Goal: Transaction & Acquisition: Register for event/course

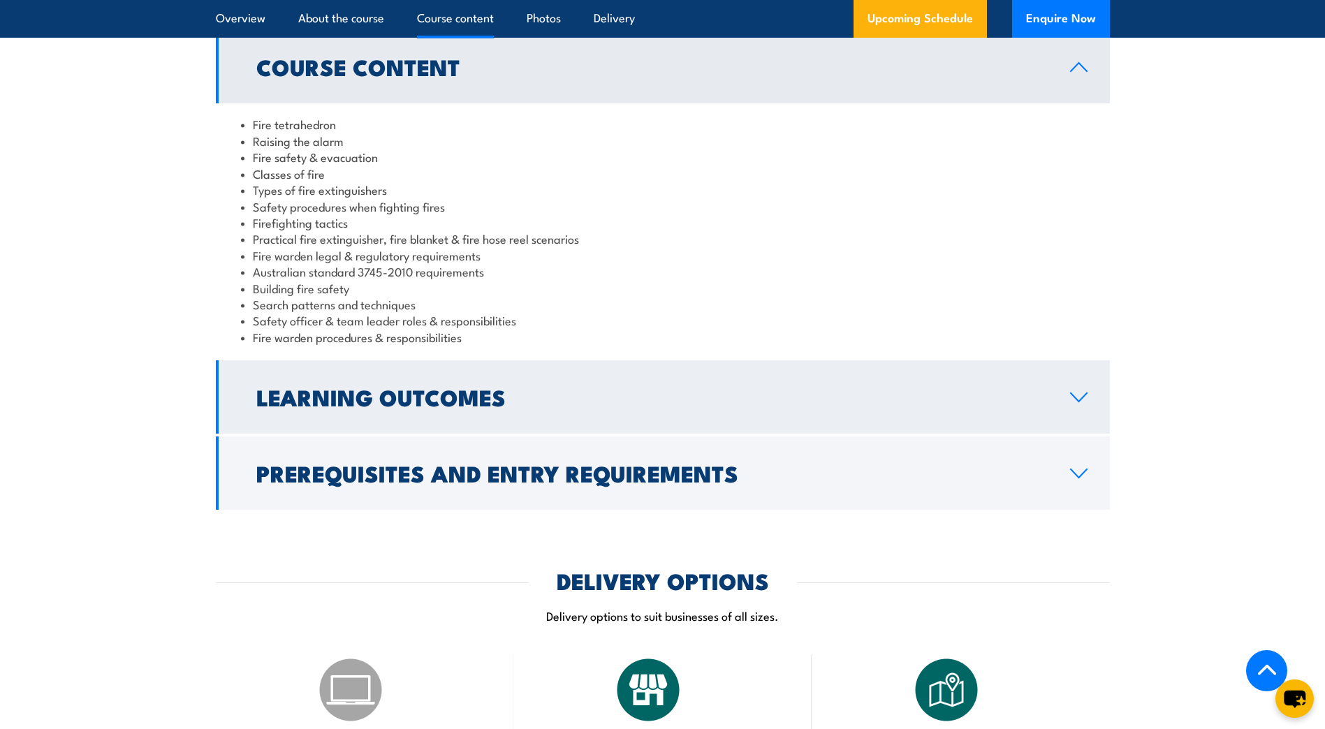
scroll to position [1258, 0]
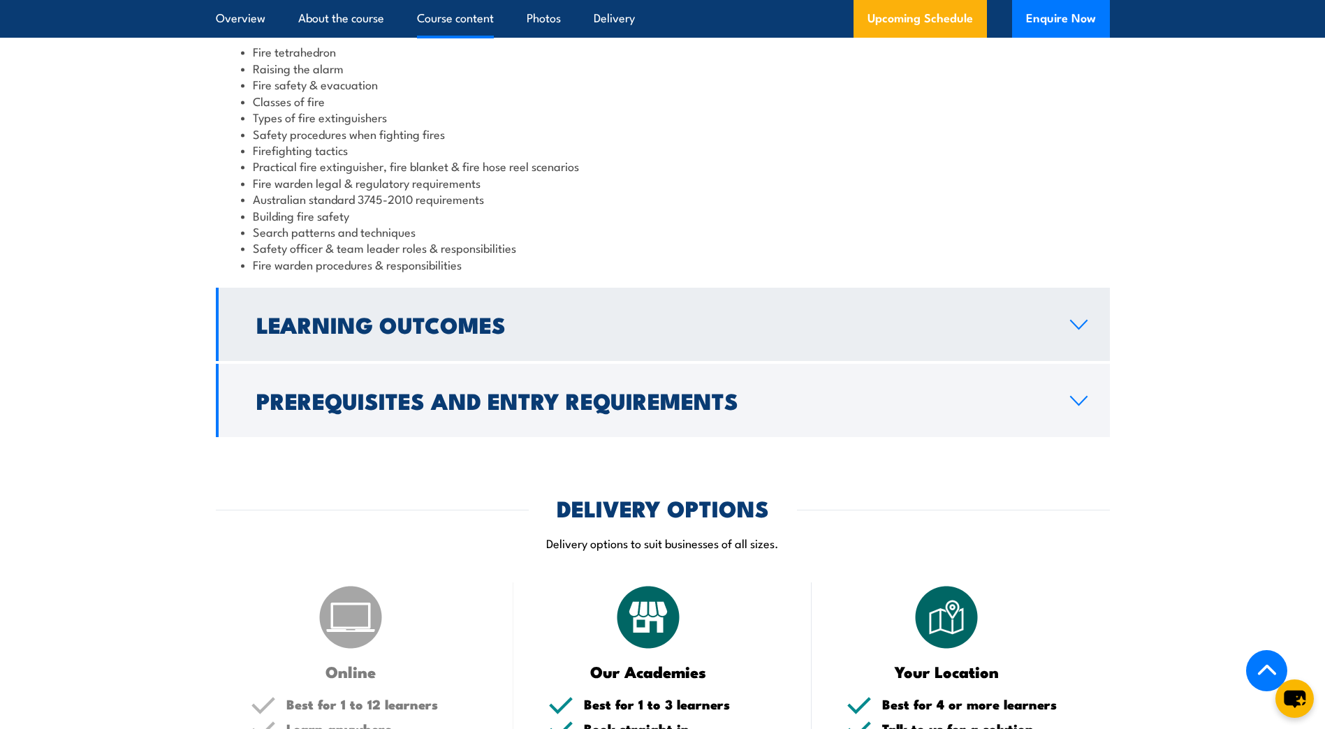
click at [1079, 330] on link "Learning Outcomes" at bounding box center [663, 324] width 894 height 73
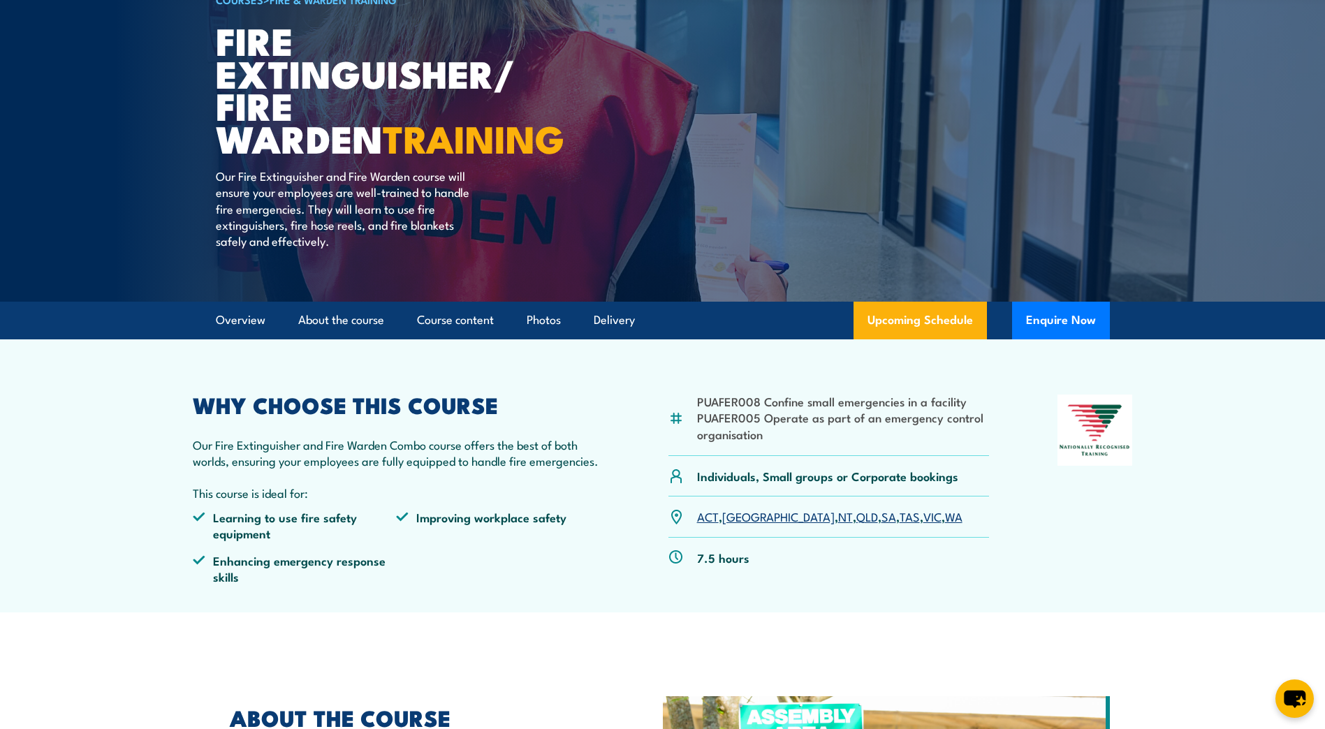
scroll to position [0, 0]
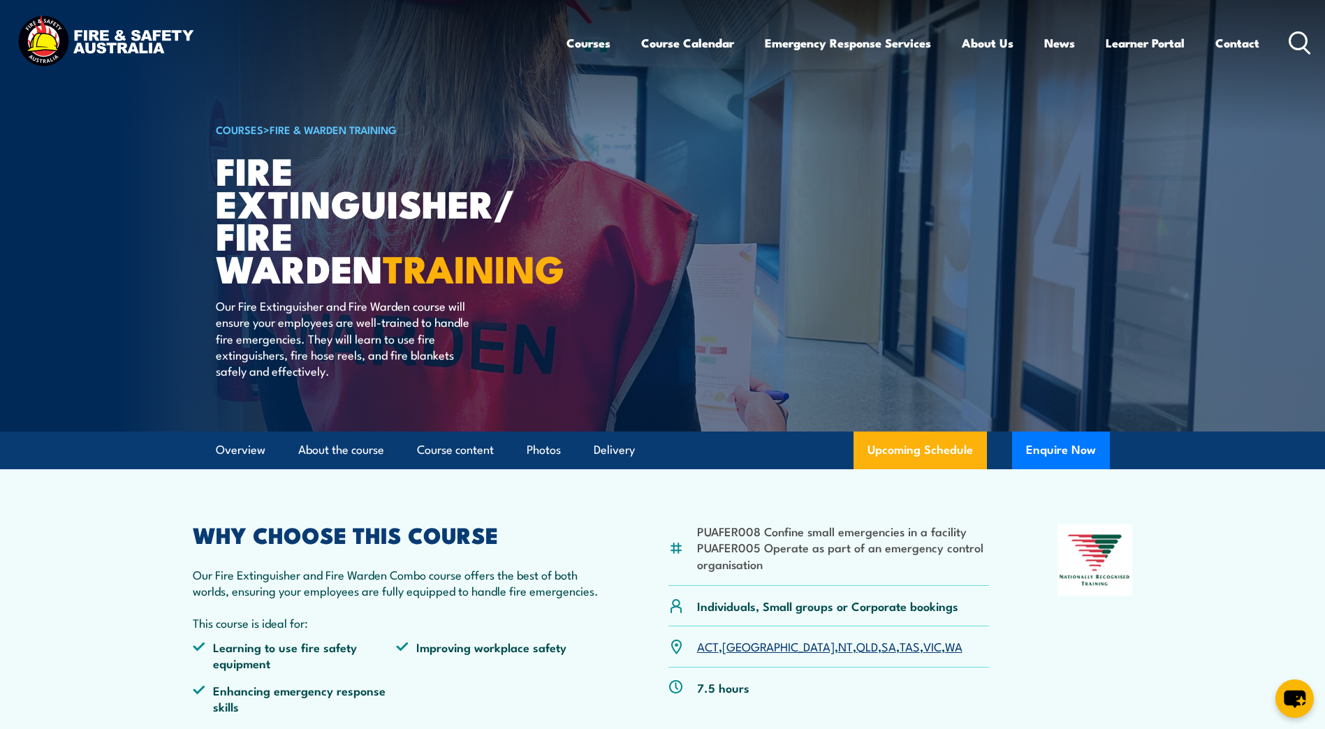
drag, startPoint x: 403, startPoint y: 37, endPoint x: 431, endPoint y: 38, distance: 28.0
click at [418, 38] on div "Courses Course Calendar Emergency Response Services Services Overview Emergency…" at bounding box center [662, 43] width 1297 height 60
click at [1300, 41] on icon at bounding box center [1300, 42] width 22 height 23
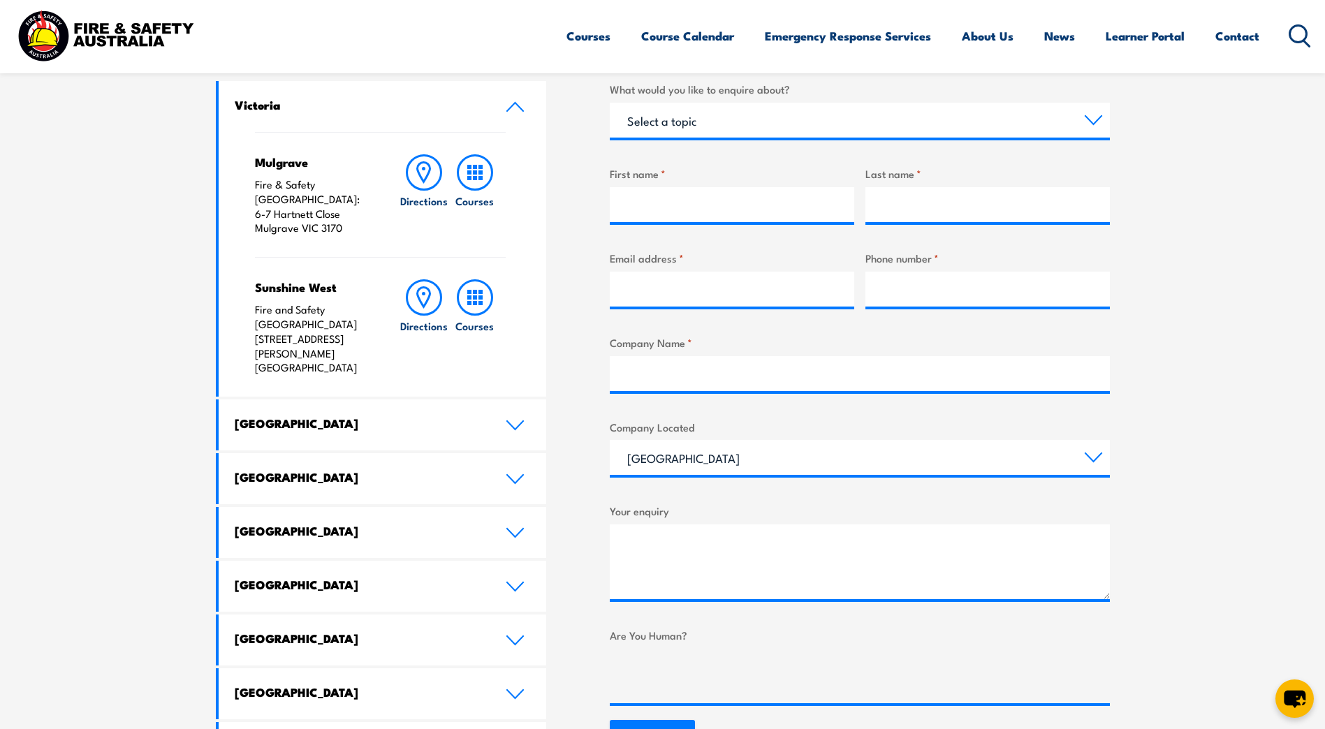
scroll to position [699, 0]
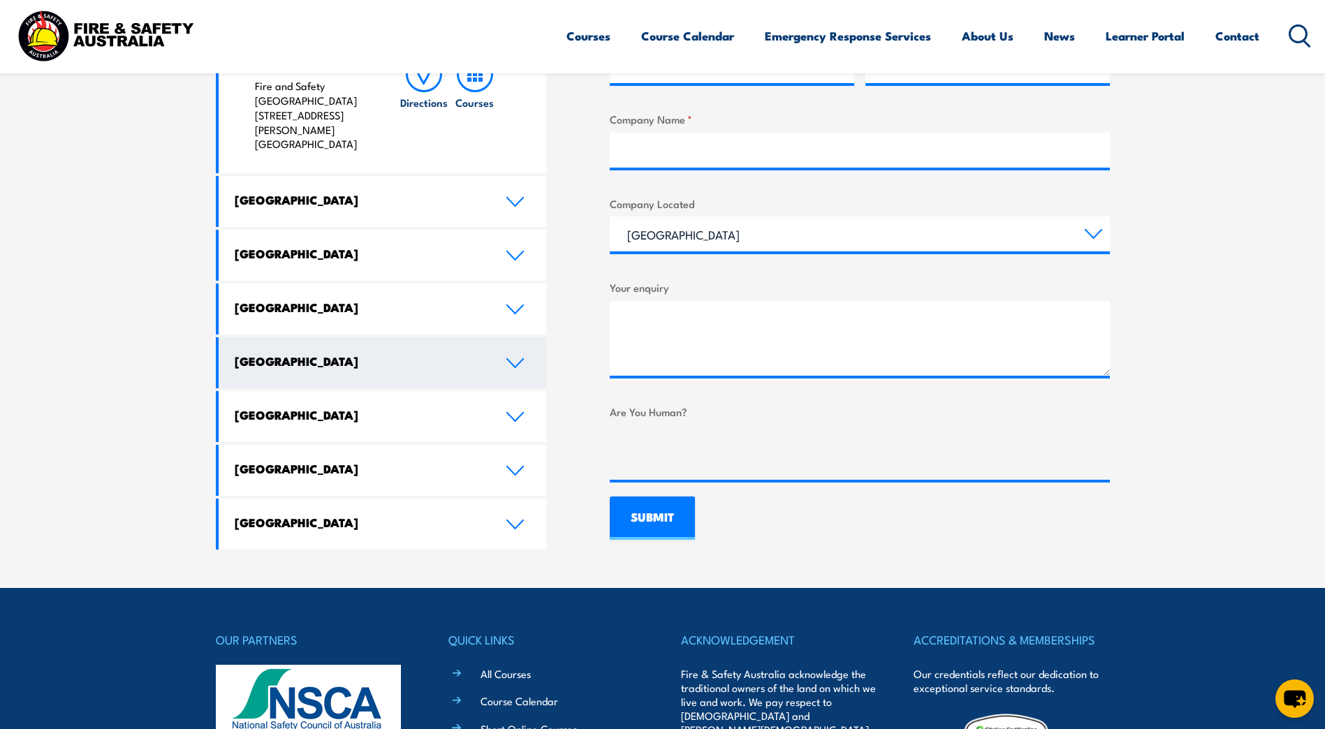
click at [501, 337] on link "[GEOGRAPHIC_DATA]" at bounding box center [383, 362] width 328 height 51
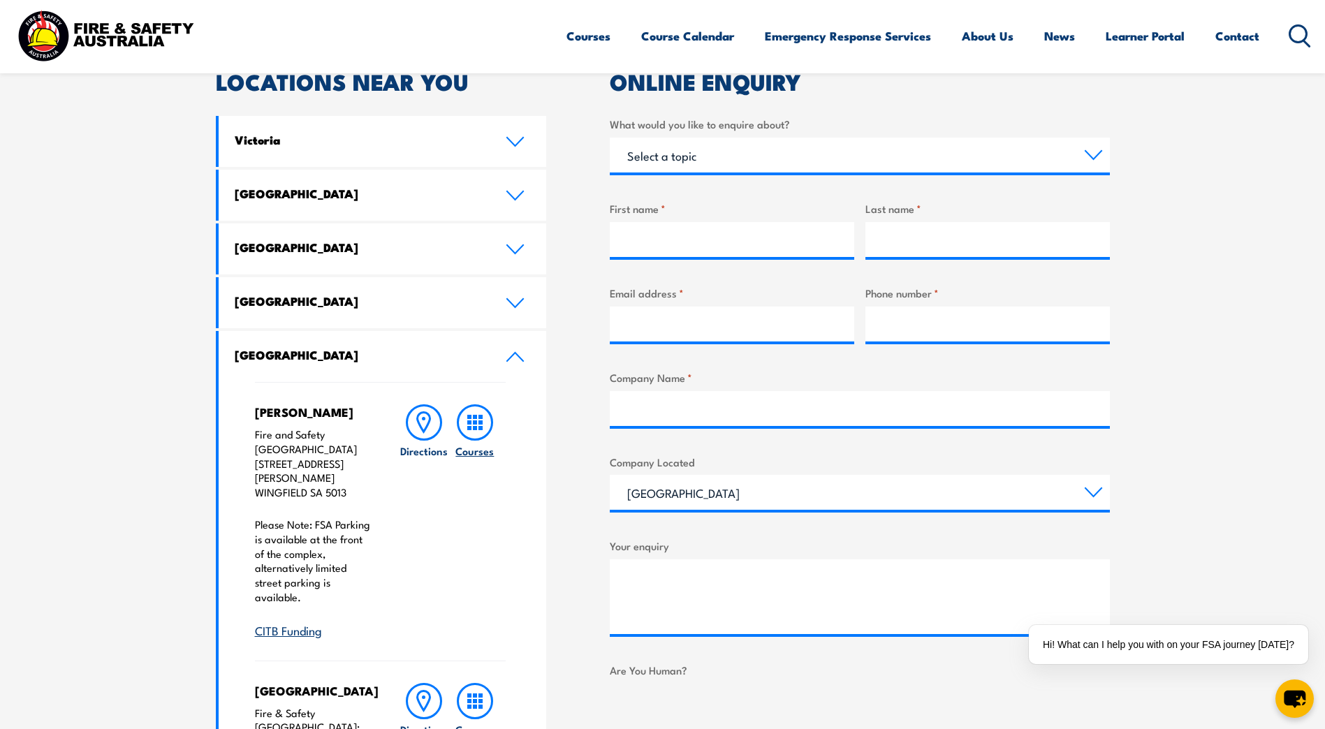
scroll to position [0, 0]
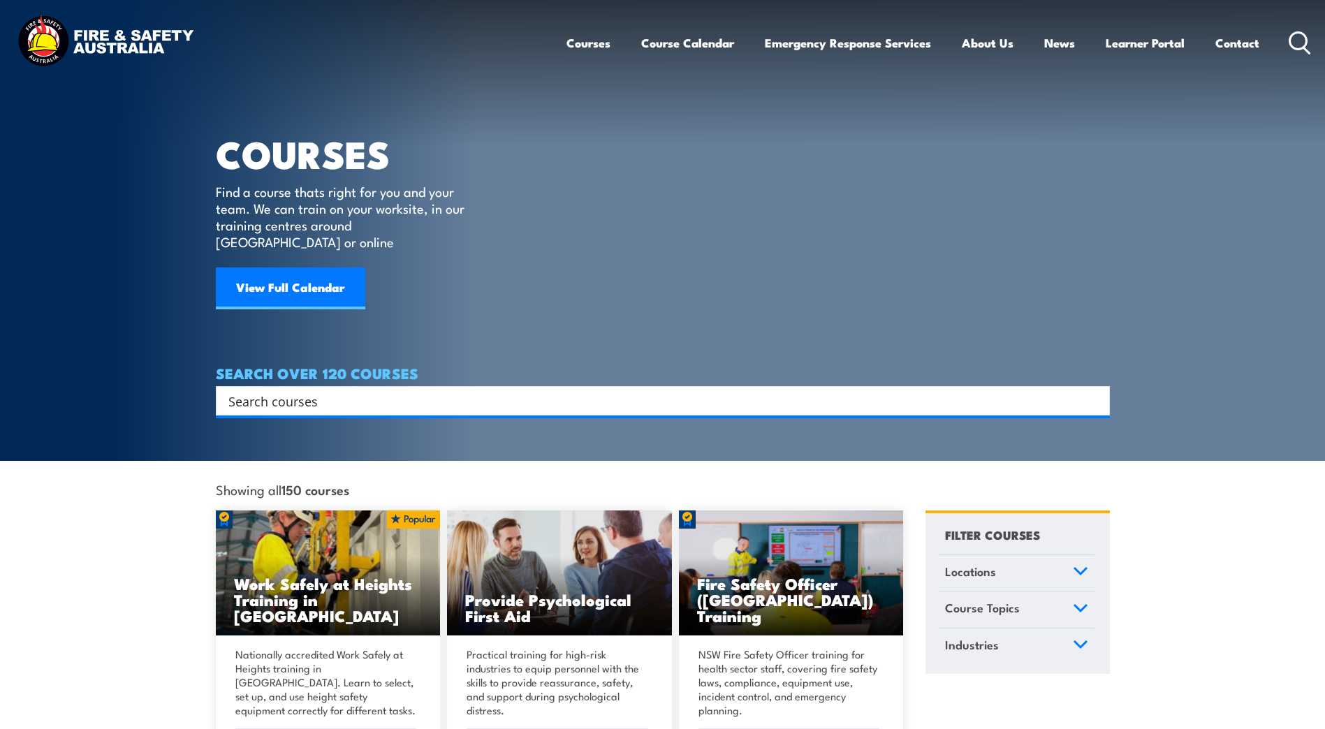
click at [335, 386] on div "Search" at bounding box center [663, 400] width 894 height 29
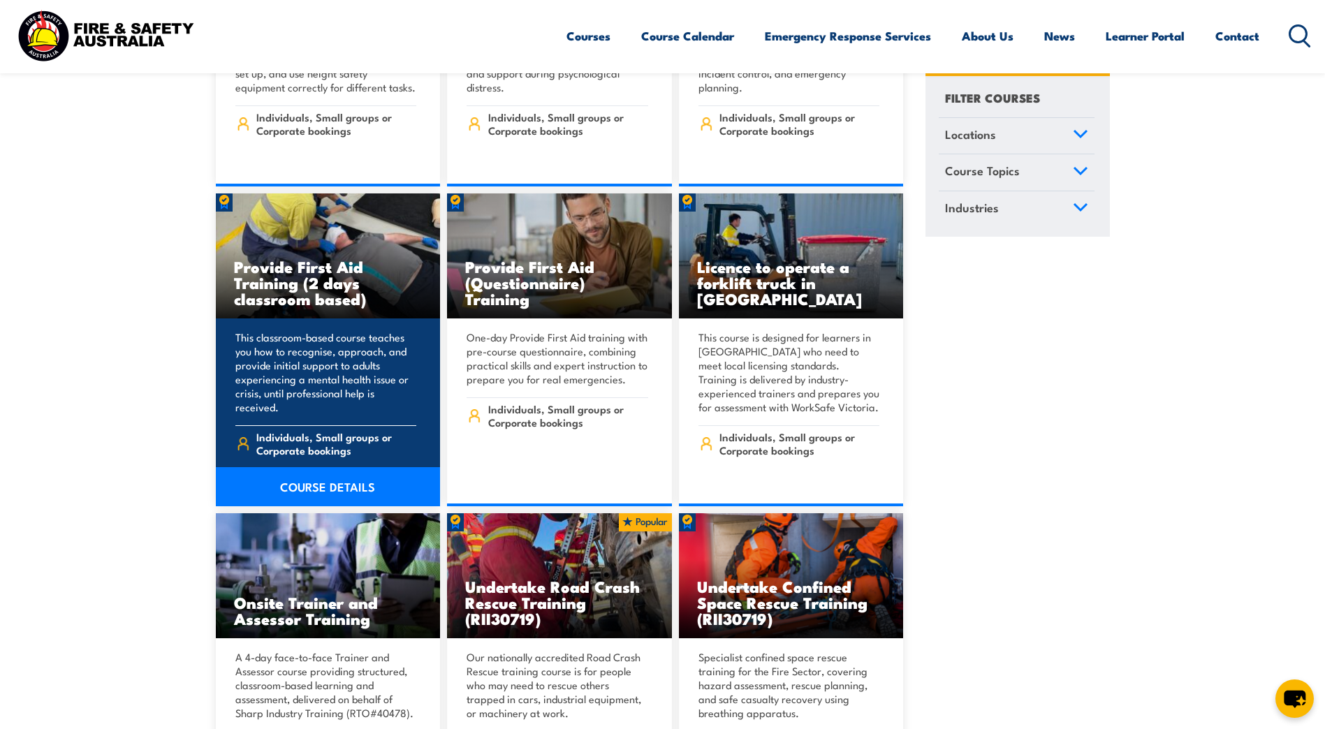
scroll to position [219, 0]
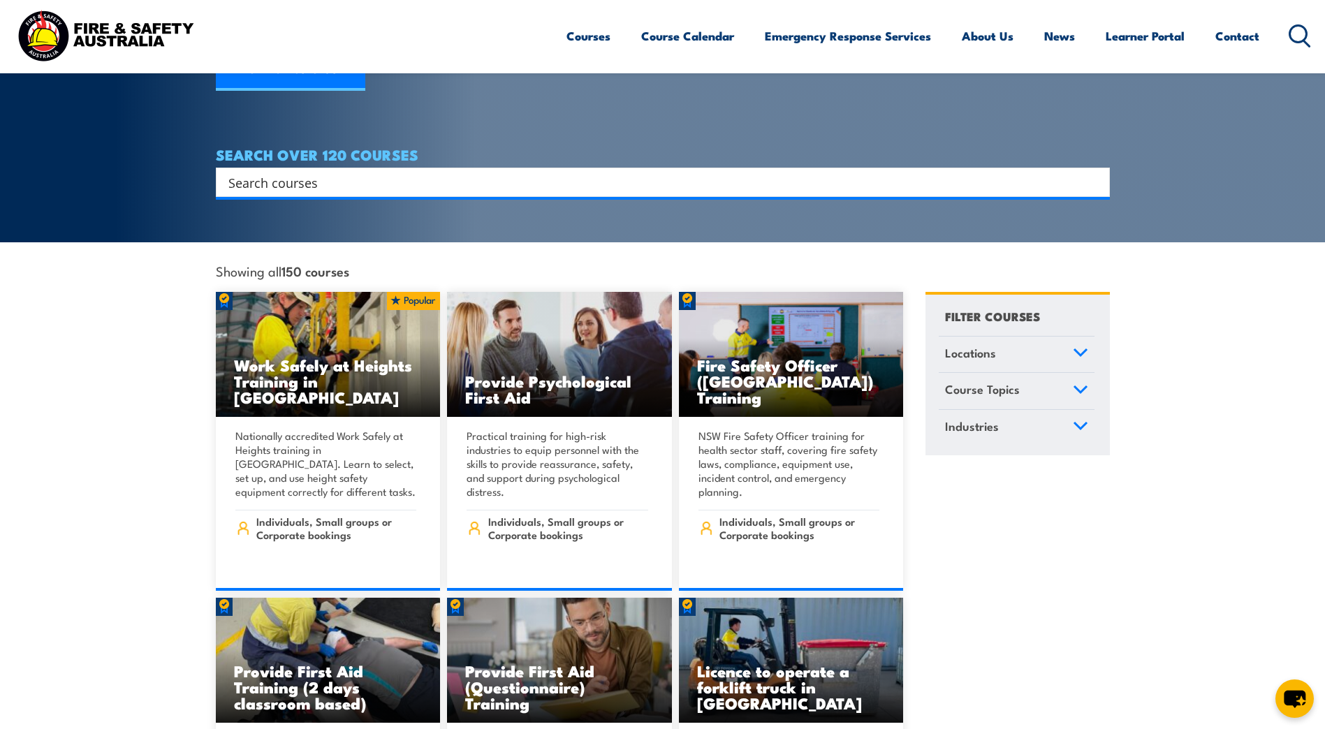
click at [273, 172] on input "Search input" at bounding box center [653, 182] width 851 height 21
type input "fire extinguisher"
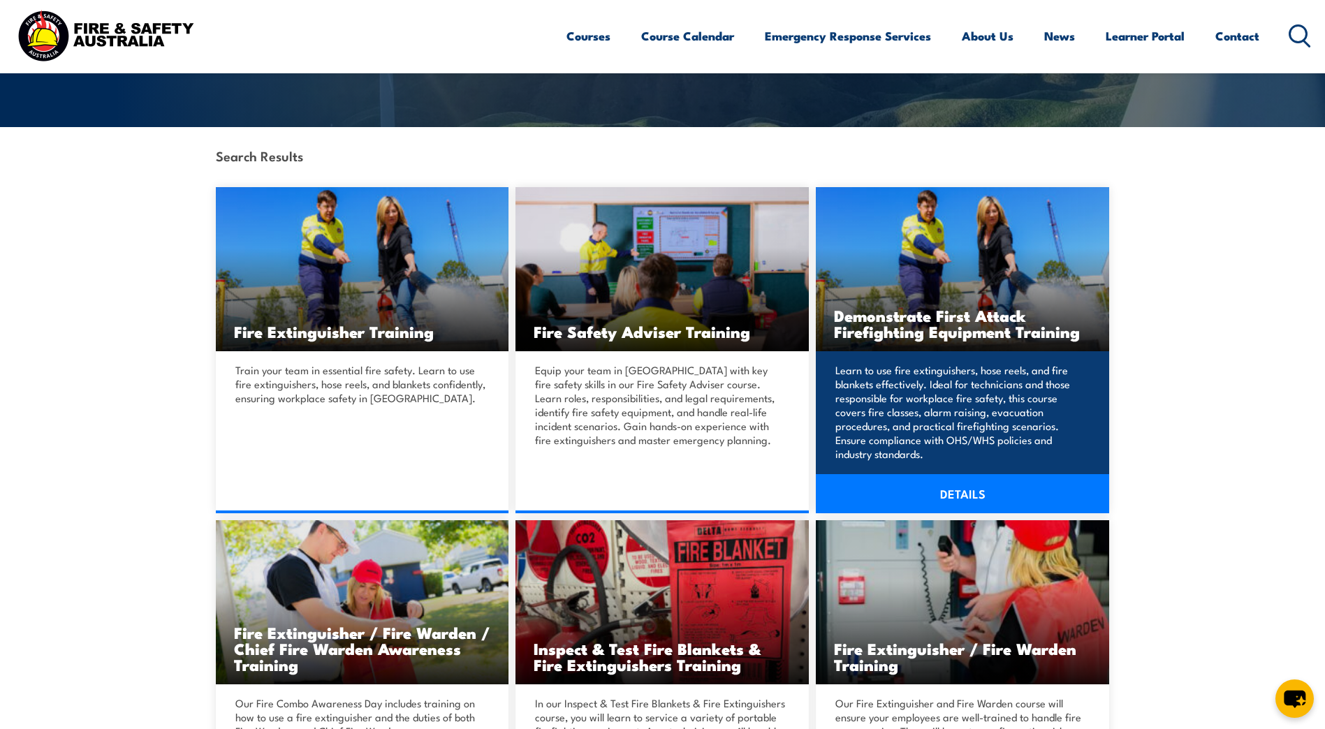
scroll to position [279, 0]
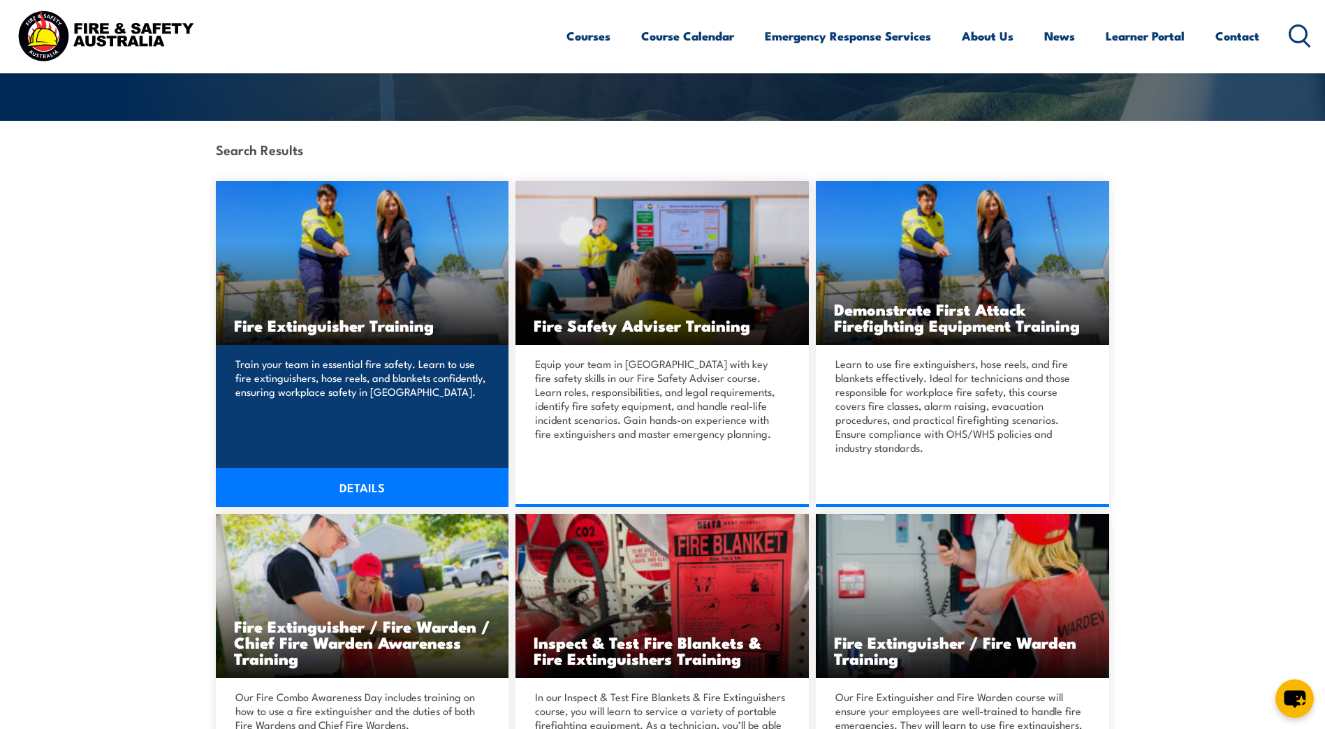
click at [370, 487] on link "DETAILS" at bounding box center [362, 487] width 293 height 39
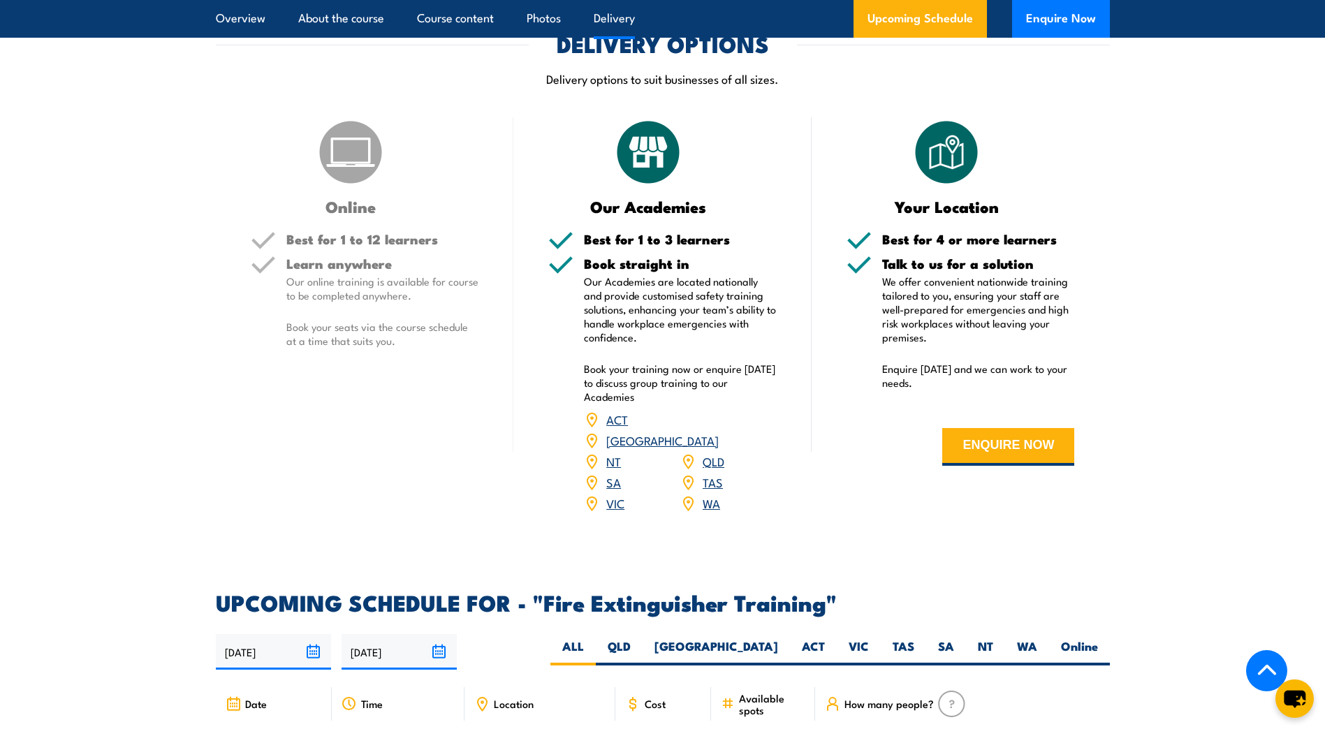
scroll to position [2026, 0]
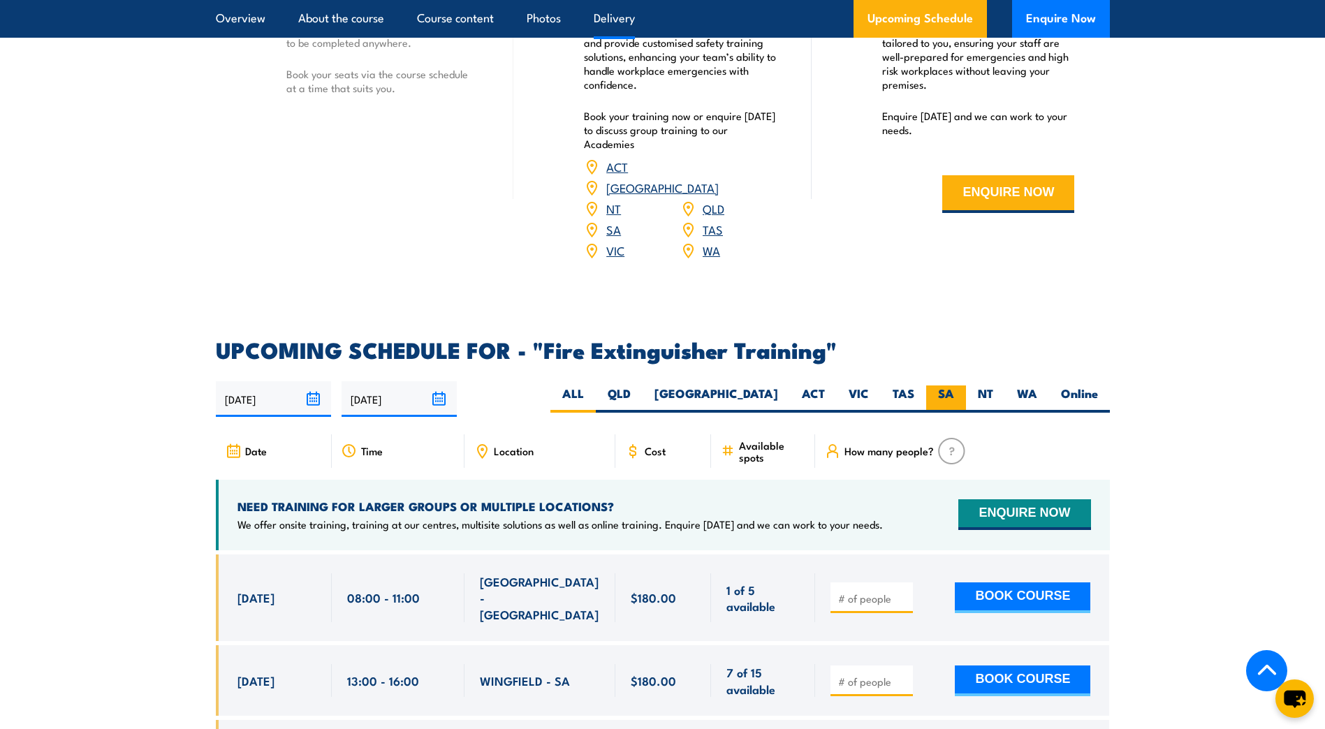
click at [946, 386] on label "SA" at bounding box center [946, 399] width 40 height 27
click at [954, 386] on input "SA" at bounding box center [958, 390] width 9 height 9
radio input "true"
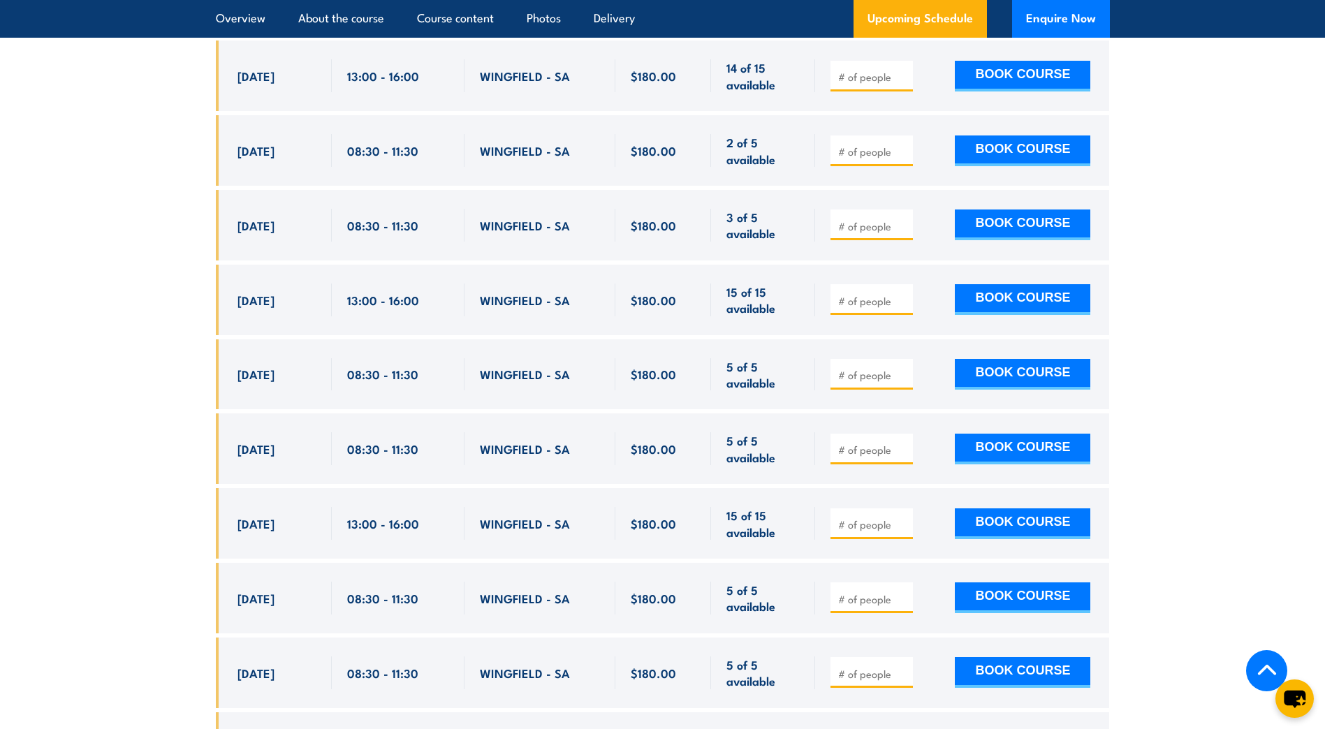
scroll to position [2694, 0]
